Goal: Task Accomplishment & Management: Use online tool/utility

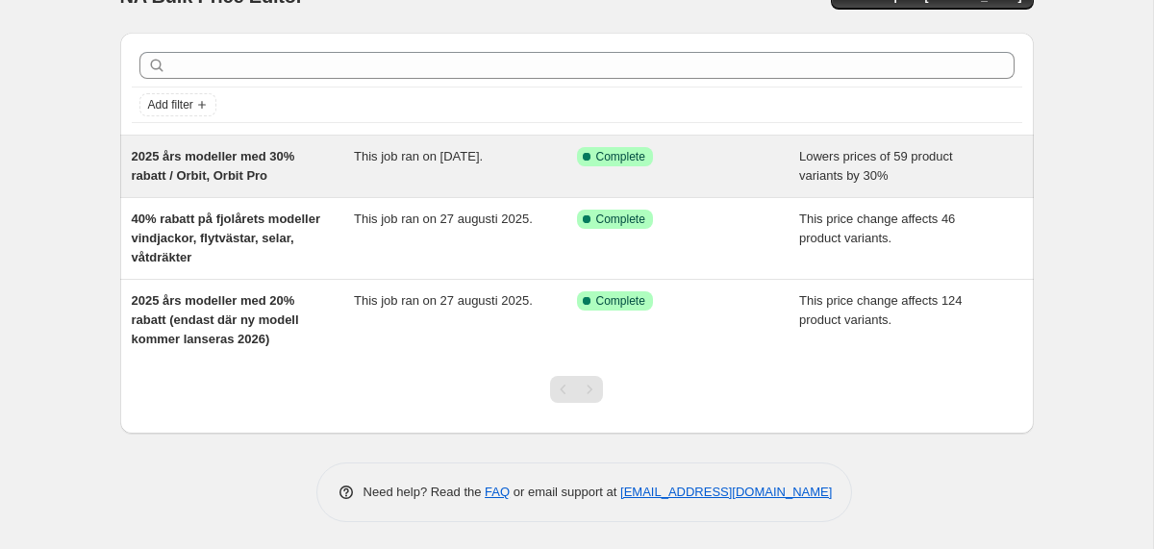
scroll to position [42, 0]
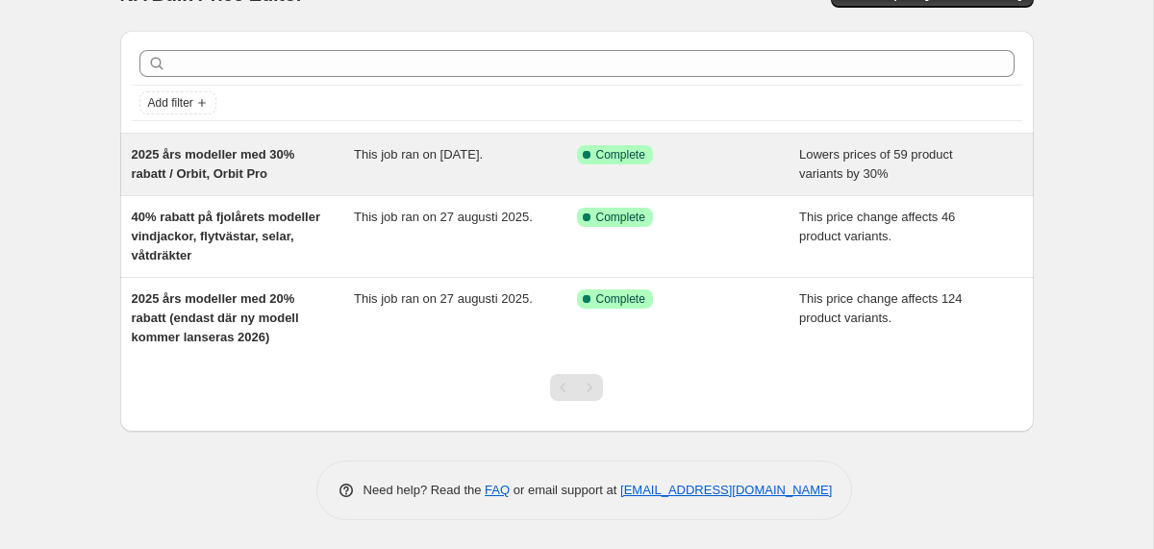
click at [739, 156] on div "Success Complete Complete" at bounding box center [674, 154] width 194 height 19
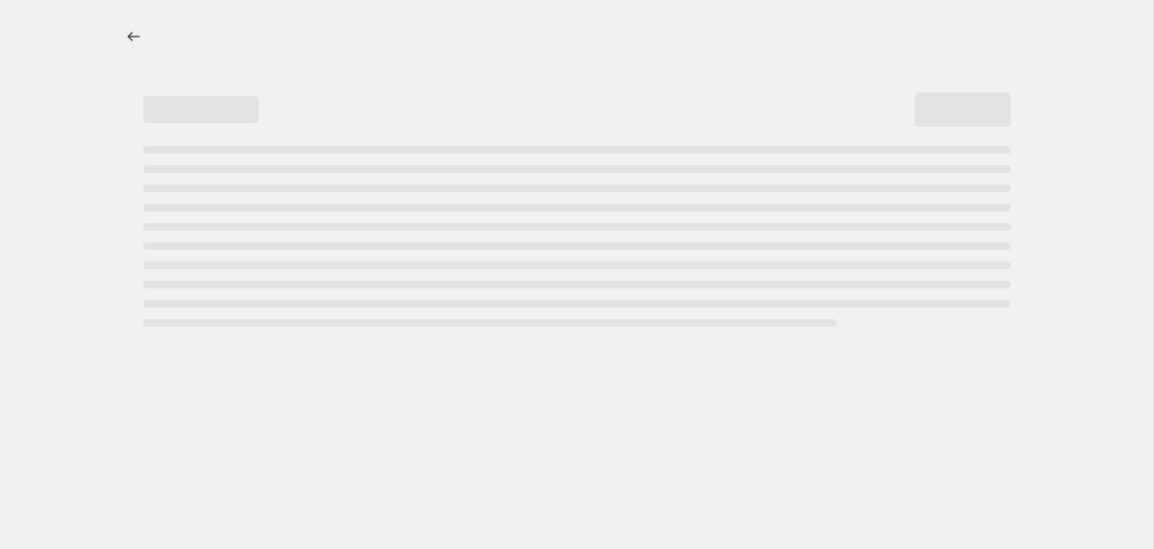
select select "percentage"
select select "no_change"
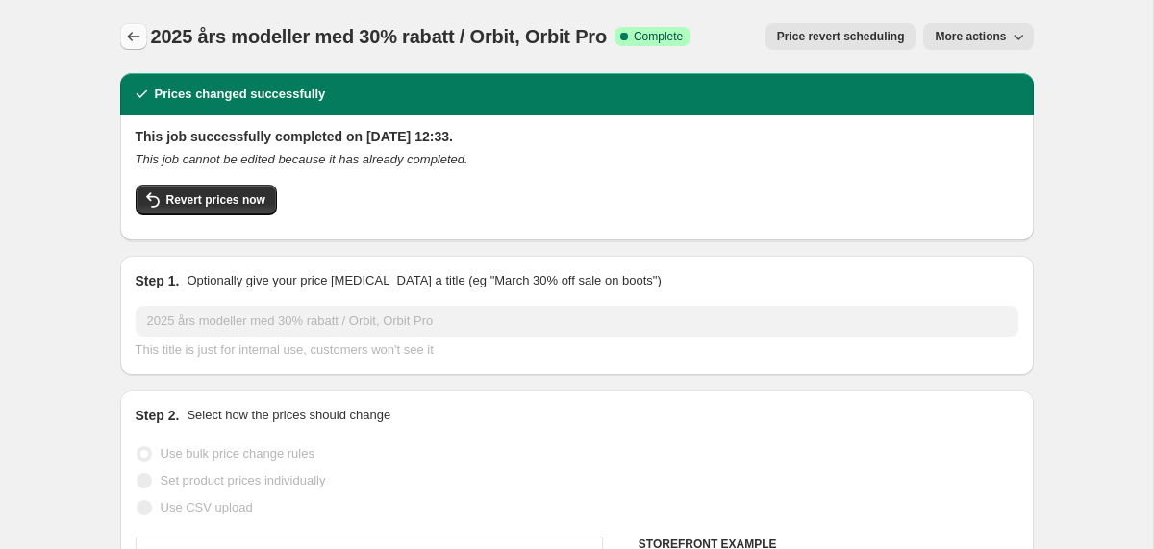
click at [132, 36] on icon "Price change jobs" at bounding box center [133, 36] width 19 height 19
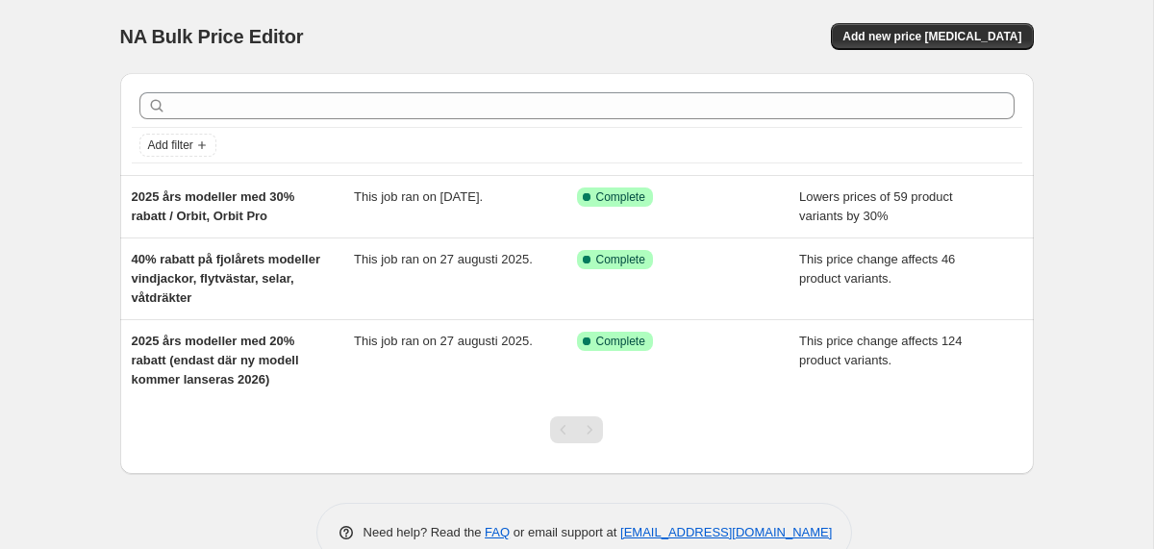
scroll to position [42, 0]
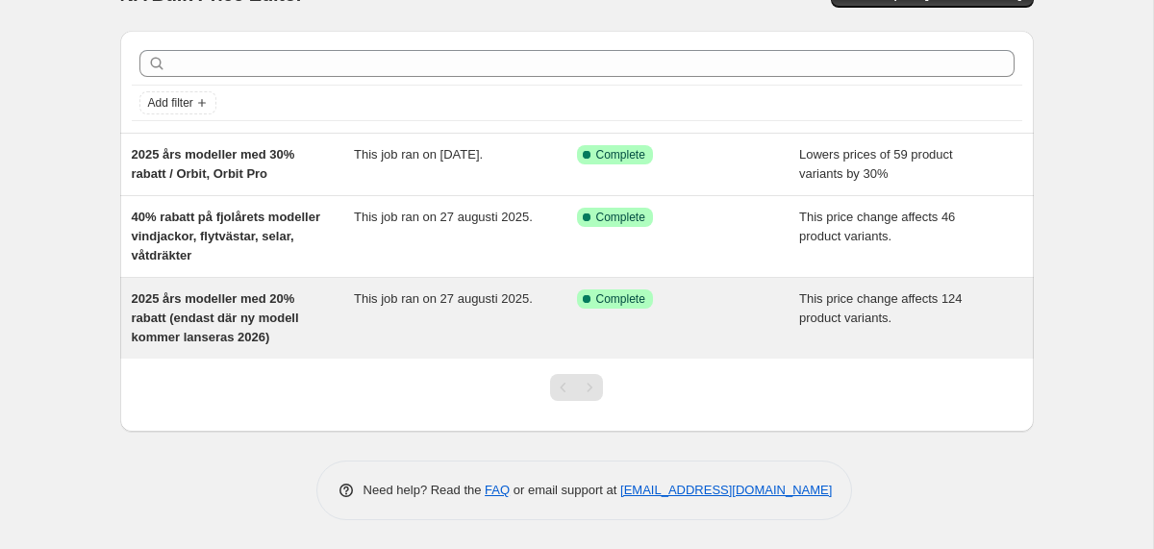
click at [710, 306] on div "Success Complete Complete" at bounding box center [674, 298] width 194 height 19
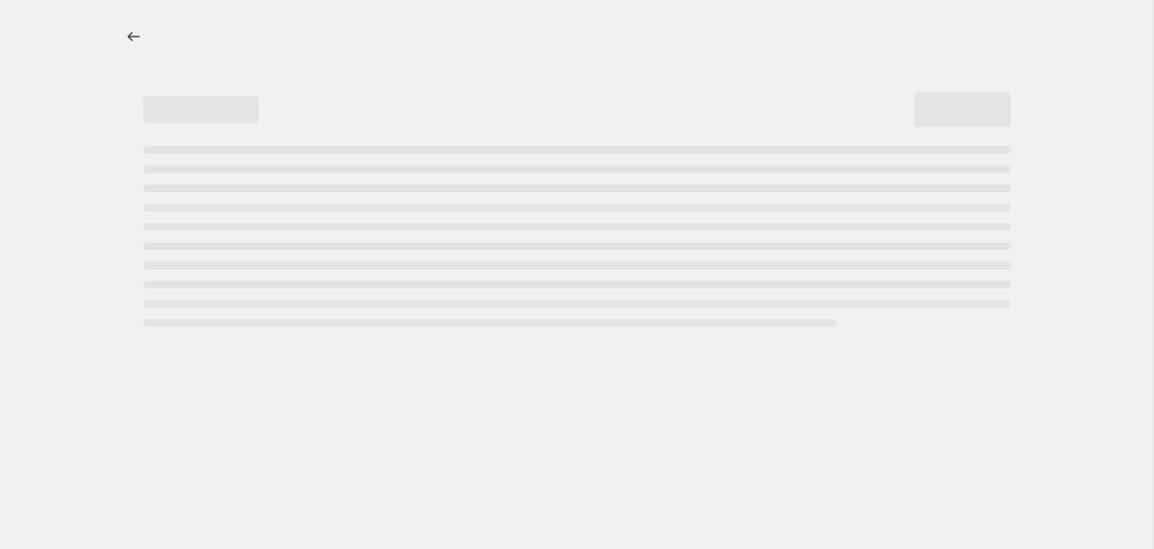
select select "pcap"
select select "no_change"
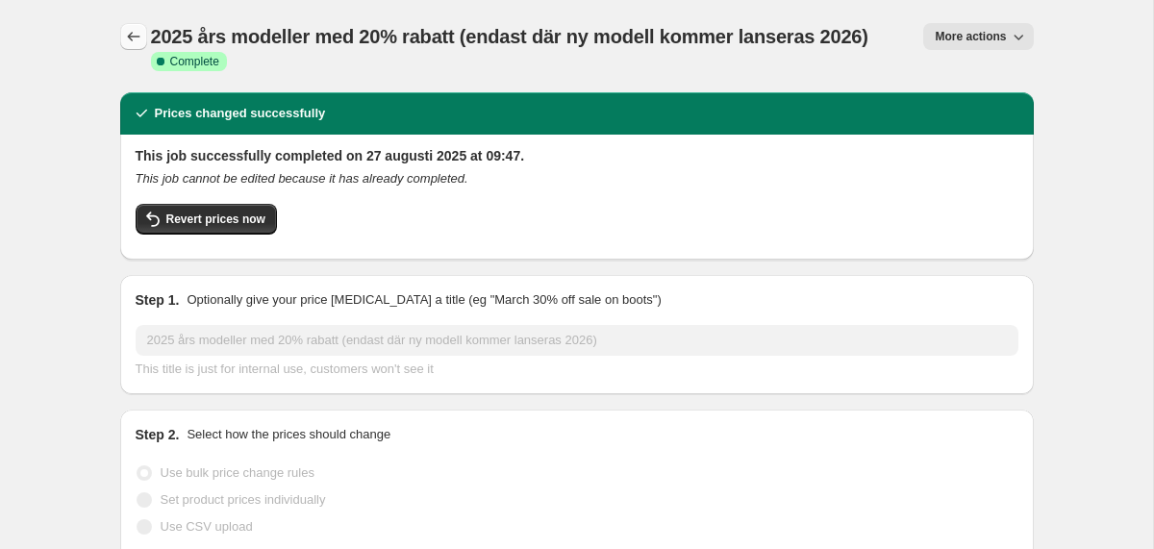
click at [134, 35] on icon "Price change jobs" at bounding box center [133, 36] width 19 height 19
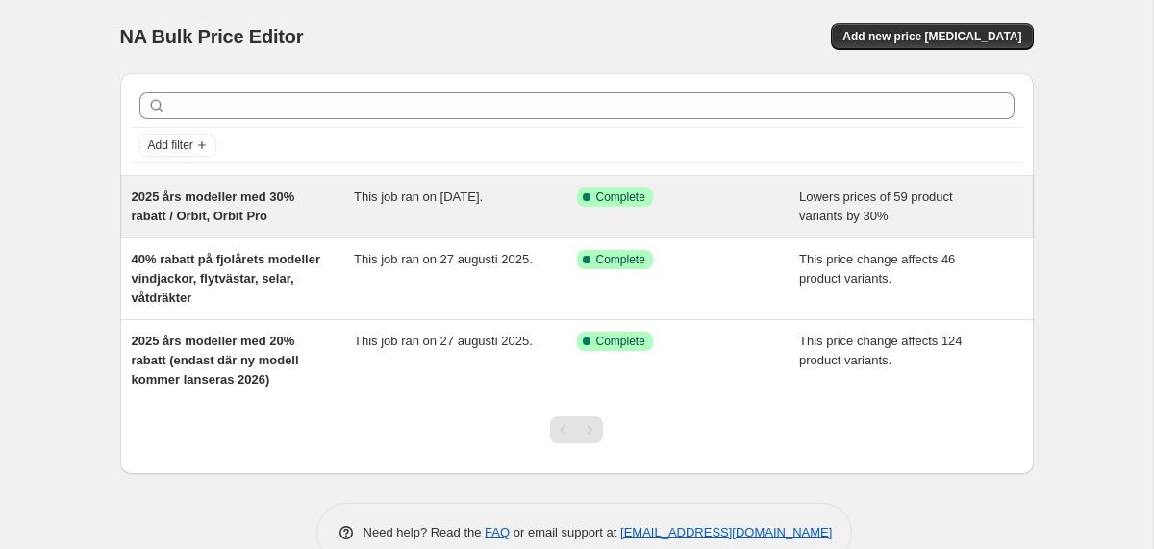
click at [429, 193] on span "This job ran on [DATE]." at bounding box center [418, 196] width 129 height 14
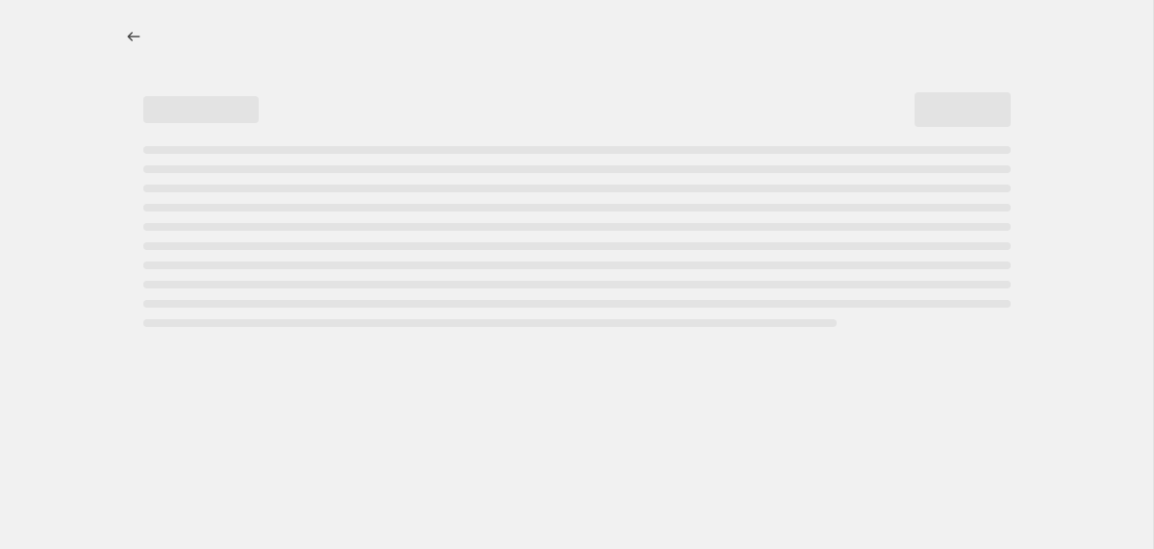
select select "percentage"
select select "no_change"
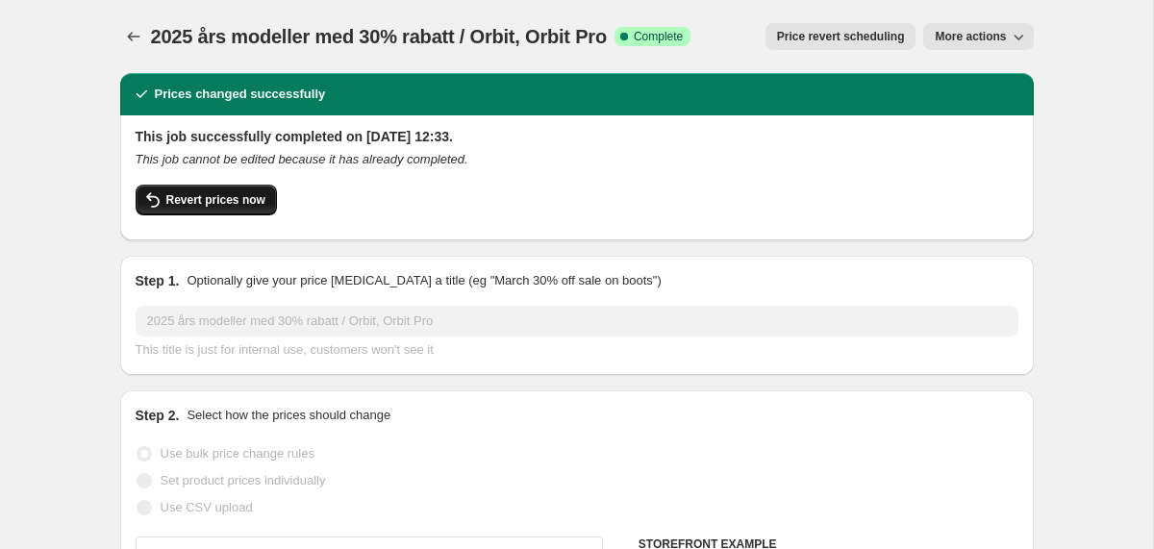
click at [251, 206] on span "Revert prices now" at bounding box center [215, 199] width 99 height 15
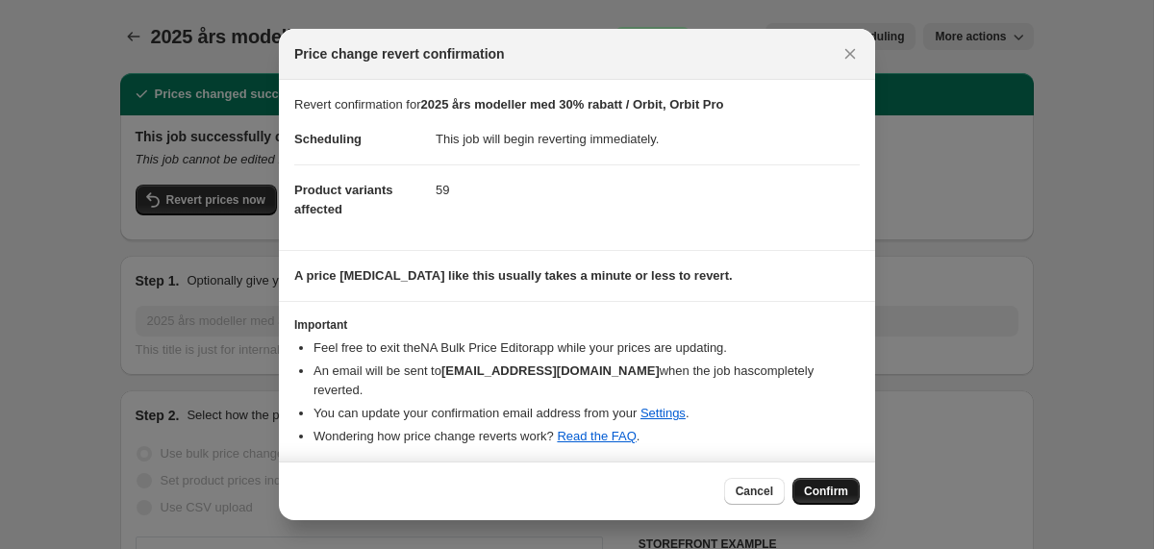
click at [812, 487] on span "Confirm" at bounding box center [826, 491] width 44 height 15
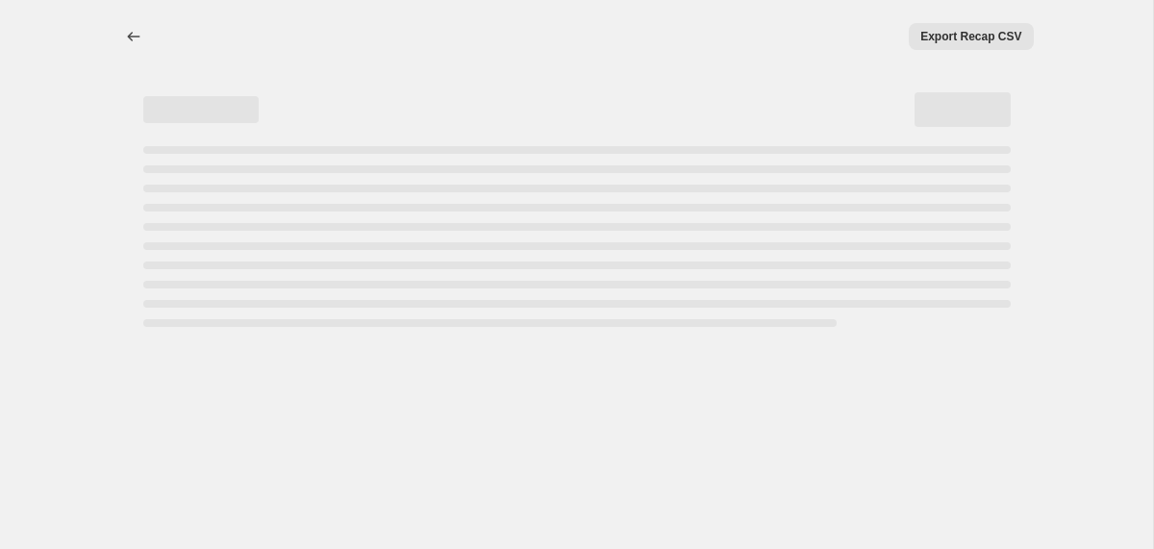
select select "percentage"
select select "no_change"
